Goal: Transaction & Acquisition: Book appointment/travel/reservation

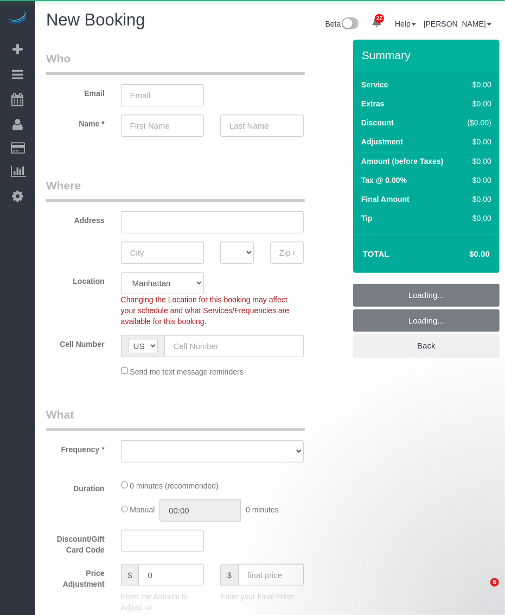
select select "number:89"
select select "number:90"
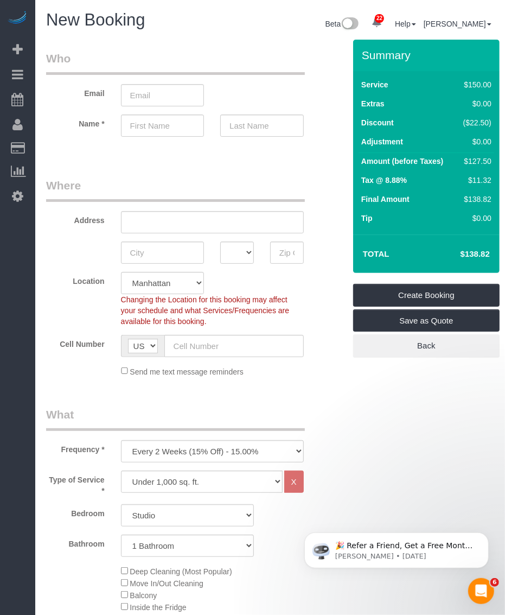
scroll to position [136, 0]
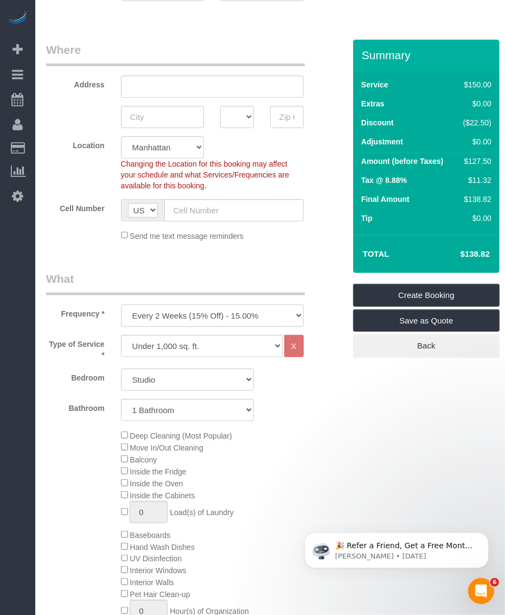
click at [194, 313] on select "One Time Weekly (20% Off) - 20.00% Every 2 Weeks (15% Off) - 15.00% Every 4 Wee…" at bounding box center [212, 315] width 183 height 22
select select "object:2530"
click at [121, 304] on select "One Time Weekly (20% Off) - 20.00% Every 2 Weeks (15% Off) - 15.00% Every 4 Wee…" at bounding box center [212, 315] width 183 height 22
click at [180, 341] on select "Under 1,000 sq. ft. 1,001 - 1,500 sq. ft. 1,500+ sq. ft. Custom Cleaning Office…" at bounding box center [202, 346] width 162 height 22
click at [121, 335] on select "Under 1,000 sq. ft. 1,001 - 1,500 sq. ft. 1,500+ sq. ft. Custom Cleaning Office…" at bounding box center [202, 346] width 162 height 22
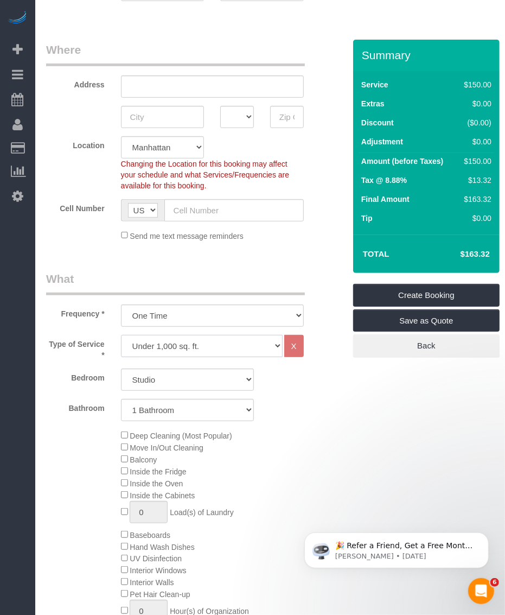
scroll to position [203, 0]
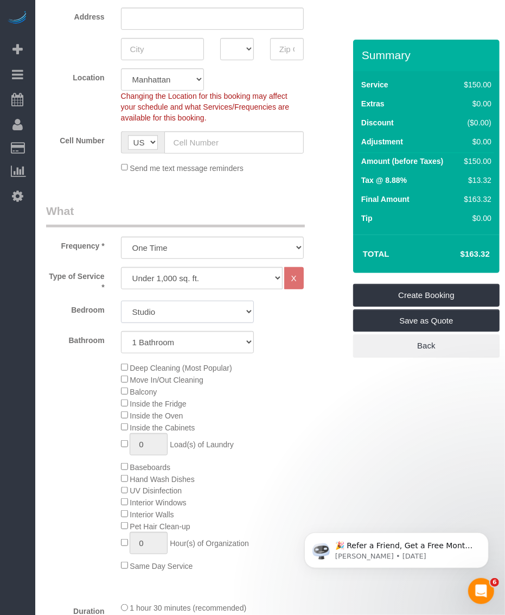
click at [174, 316] on select "Studio 1 Bedroom 2 Bedrooms 3 Bedrooms" at bounding box center [187, 312] width 133 height 22
select select "2"
click at [121, 301] on select "Studio 1 Bedroom 2 Bedrooms 3 Bedrooms" at bounding box center [187, 312] width 133 height 22
click at [159, 343] on select "1 Bathroom 2 Bathrooms" at bounding box center [187, 342] width 133 height 22
select select "2"
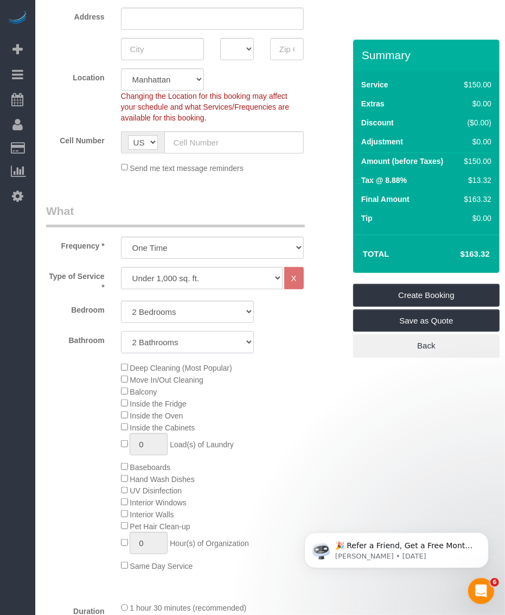
click at [121, 331] on select "1 Bathroom 2 Bathrooms" at bounding box center [187, 342] width 133 height 22
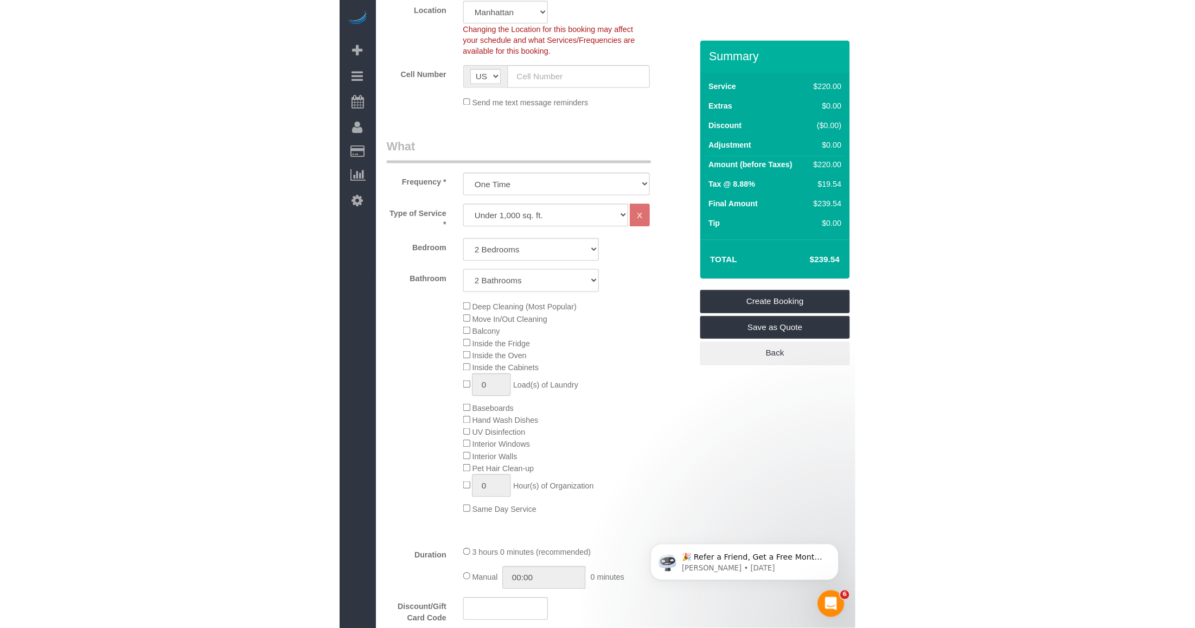
scroll to position [407, 0]
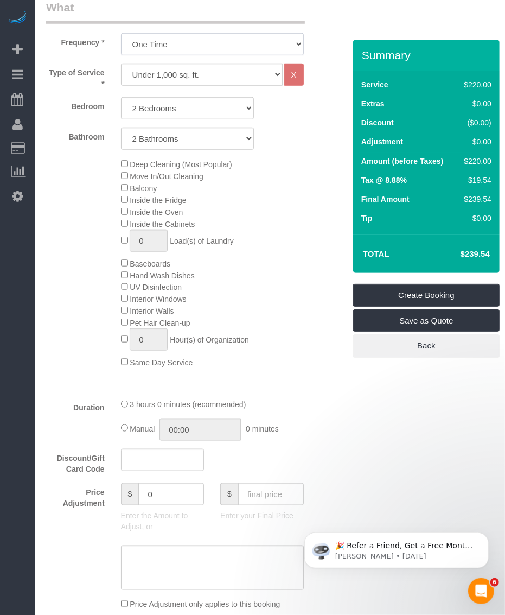
click at [171, 46] on select "One Time Weekly (20% Off) - 20.00% Every 2 Weeks (15% Off) - 15.00% Every 4 Wee…" at bounding box center [212, 44] width 183 height 22
click at [186, 75] on select "Under 1,000 sq. ft. 1,001 - 1,500 sq. ft. 1,500+ sq. ft. Custom Cleaning Office…" at bounding box center [202, 74] width 162 height 22
click at [182, 42] on select "One Time Weekly (20% Off) - 20.00% Every 2 Weeks (15% Off) - 15.00% Every 4 Wee…" at bounding box center [212, 44] width 183 height 22
drag, startPoint x: 182, startPoint y: 42, endPoint x: 147, endPoint y: 50, distance: 36.6
click at [182, 42] on select "One Time Weekly (20% Off) - 20.00% Every 2 Weeks (15% Off) - 15.00% Every 4 Wee…" at bounding box center [212, 44] width 183 height 22
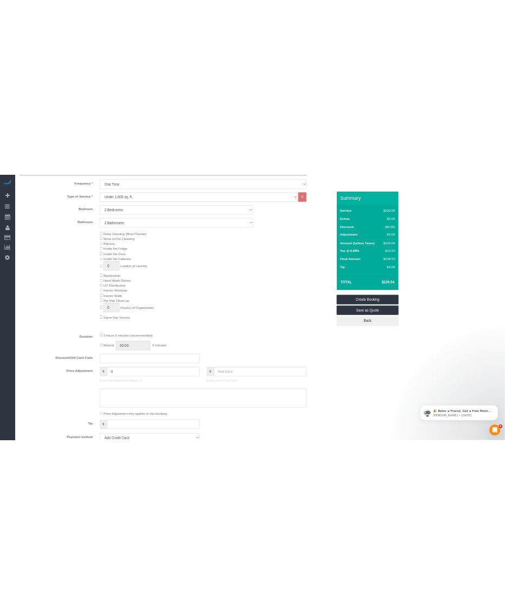
scroll to position [339, 0]
